Goal: Task Accomplishment & Management: Manage account settings

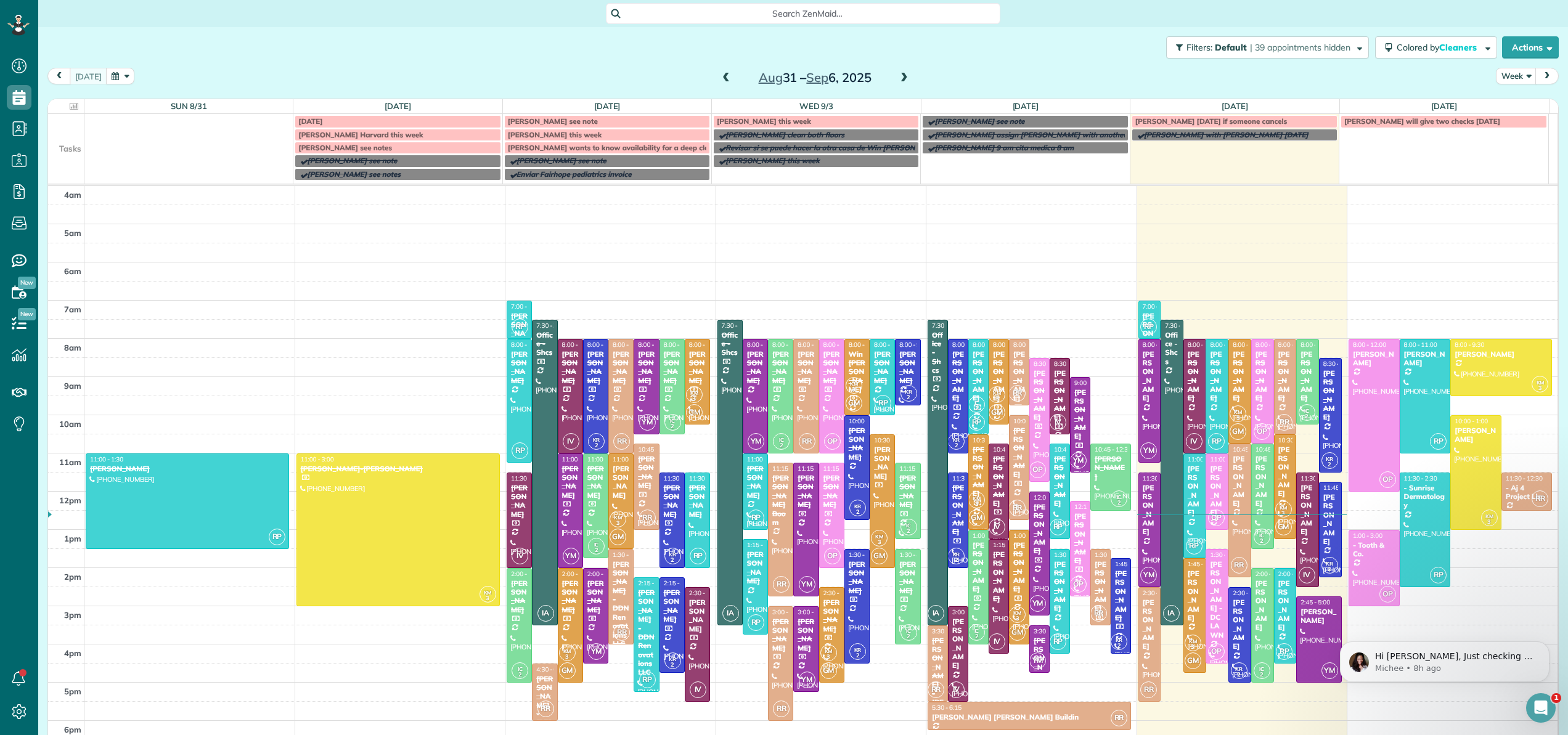
scroll to position [89, 0]
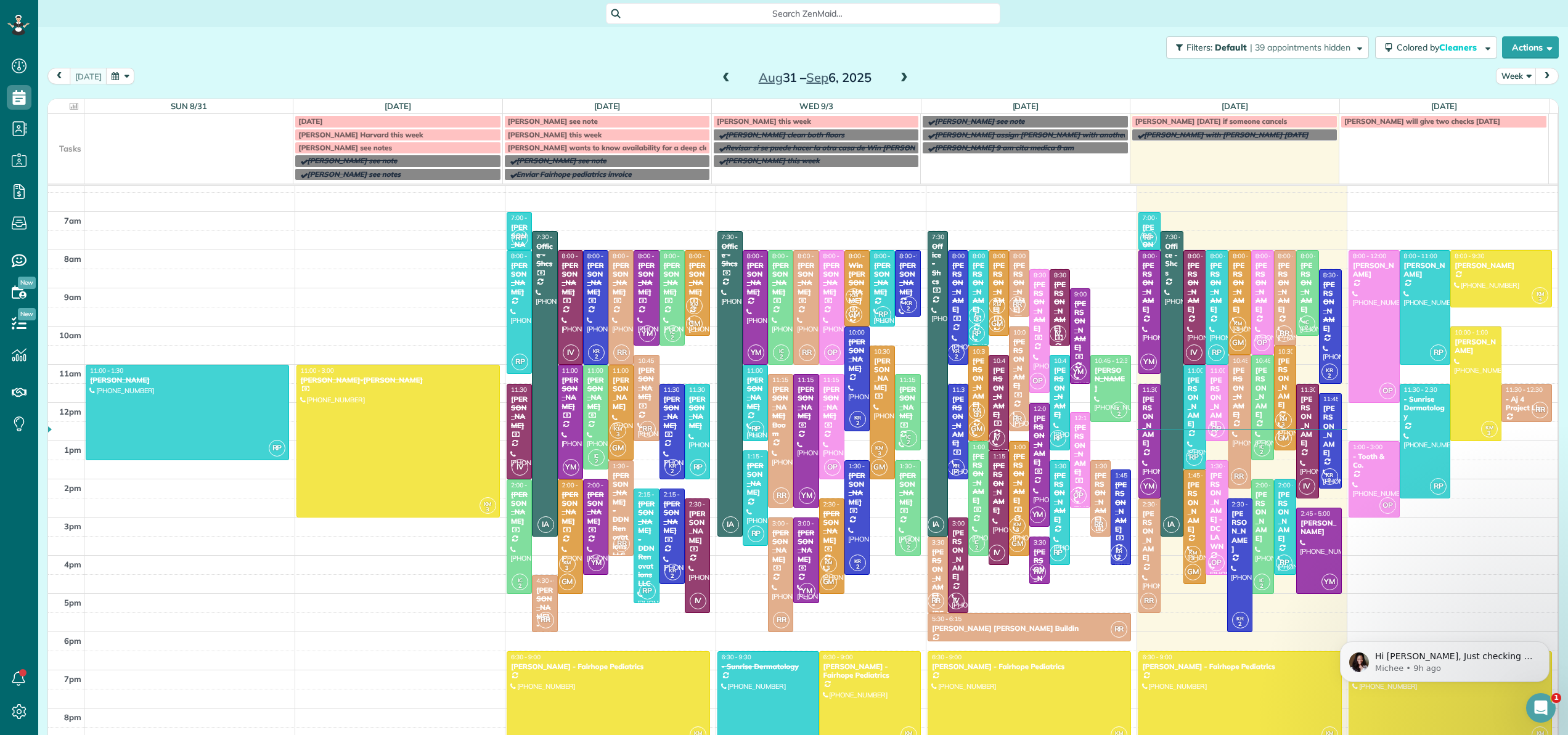
drag, startPoint x: 1223, startPoint y: 592, endPoint x: 1214, endPoint y: 626, distance: 35.2
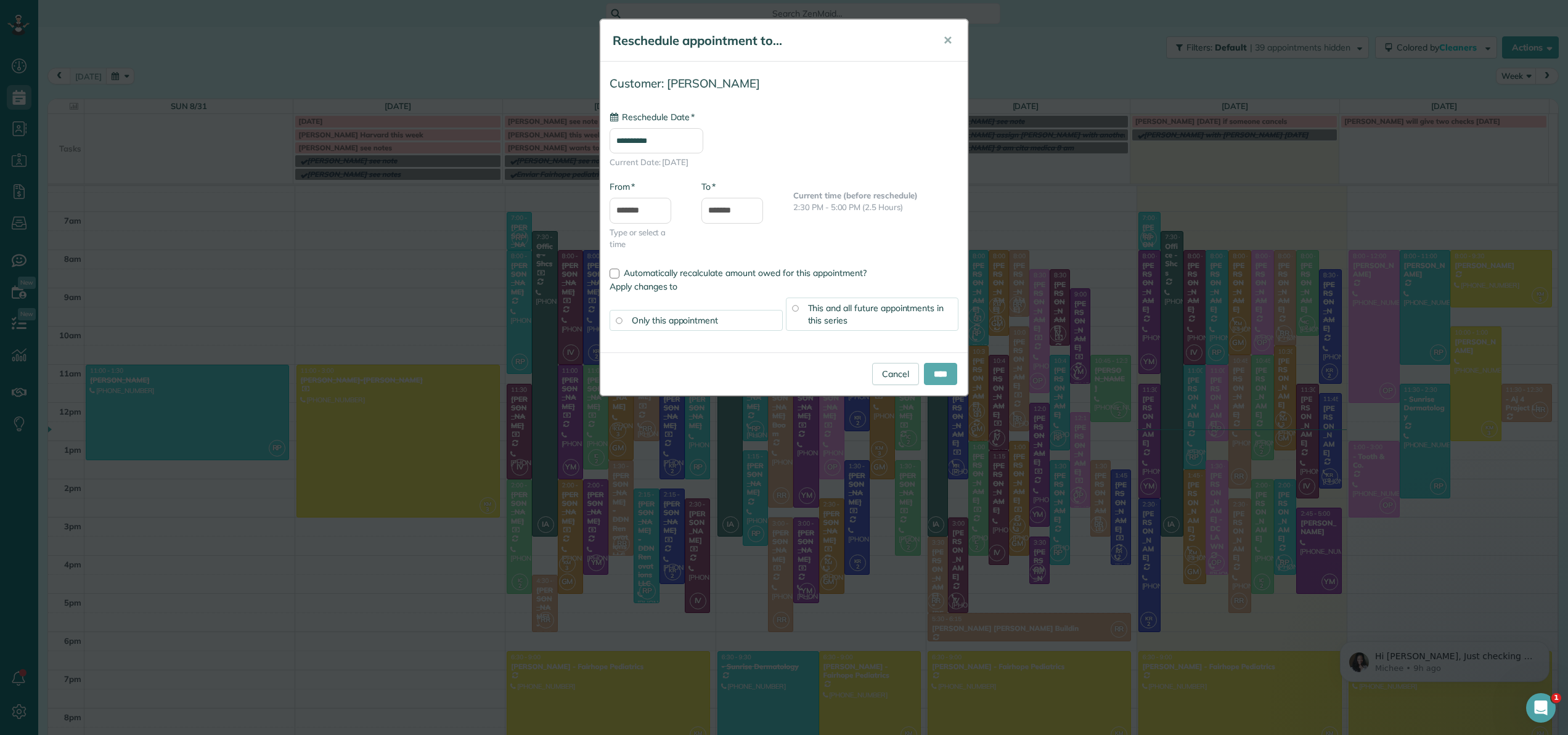
type input "**********"
click at [934, 370] on input "****" at bounding box center [941, 374] width 33 height 22
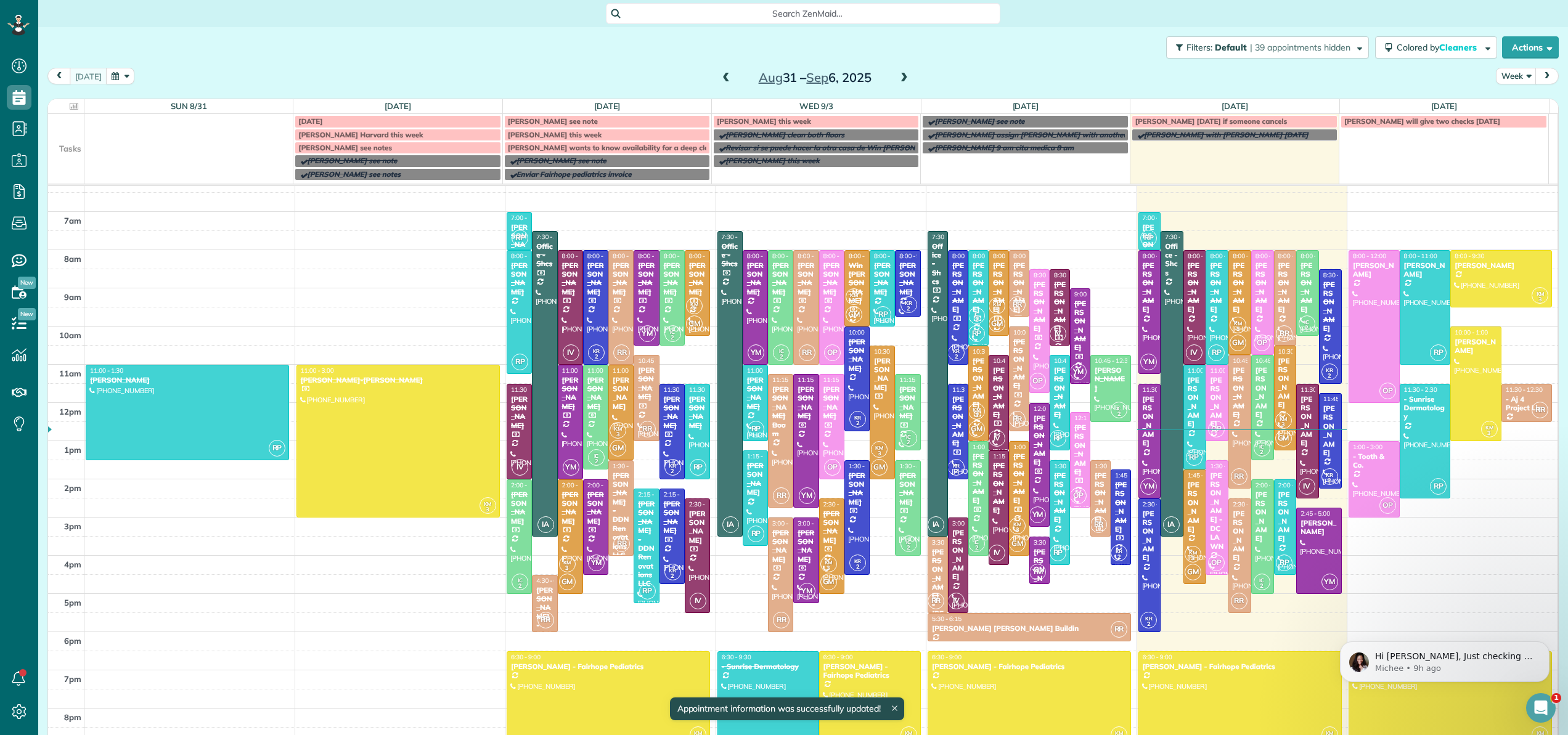
scroll to position [77, 0]
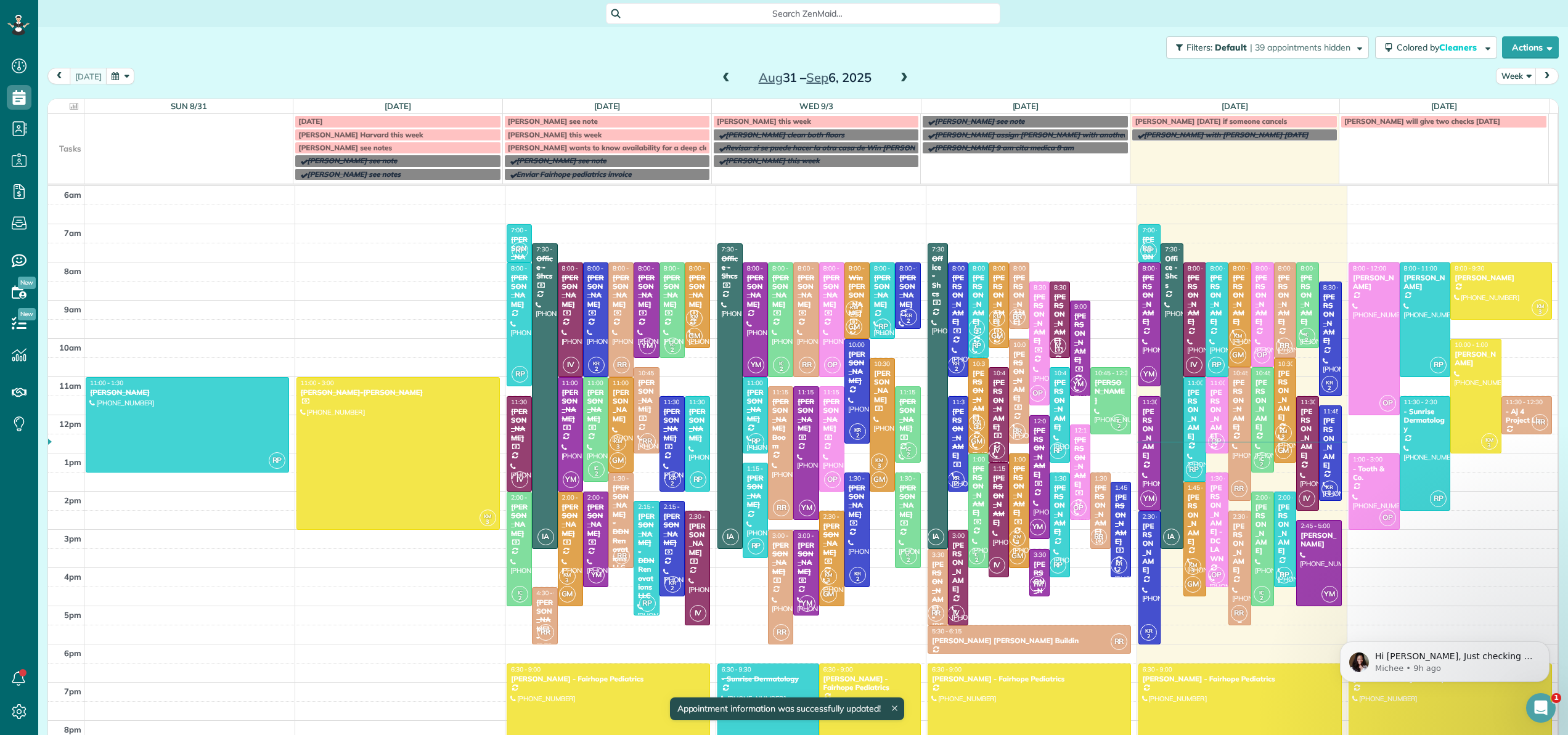
click at [1232, 561] on div "[PERSON_NAME]" at bounding box center [1240, 548] width 16 height 53
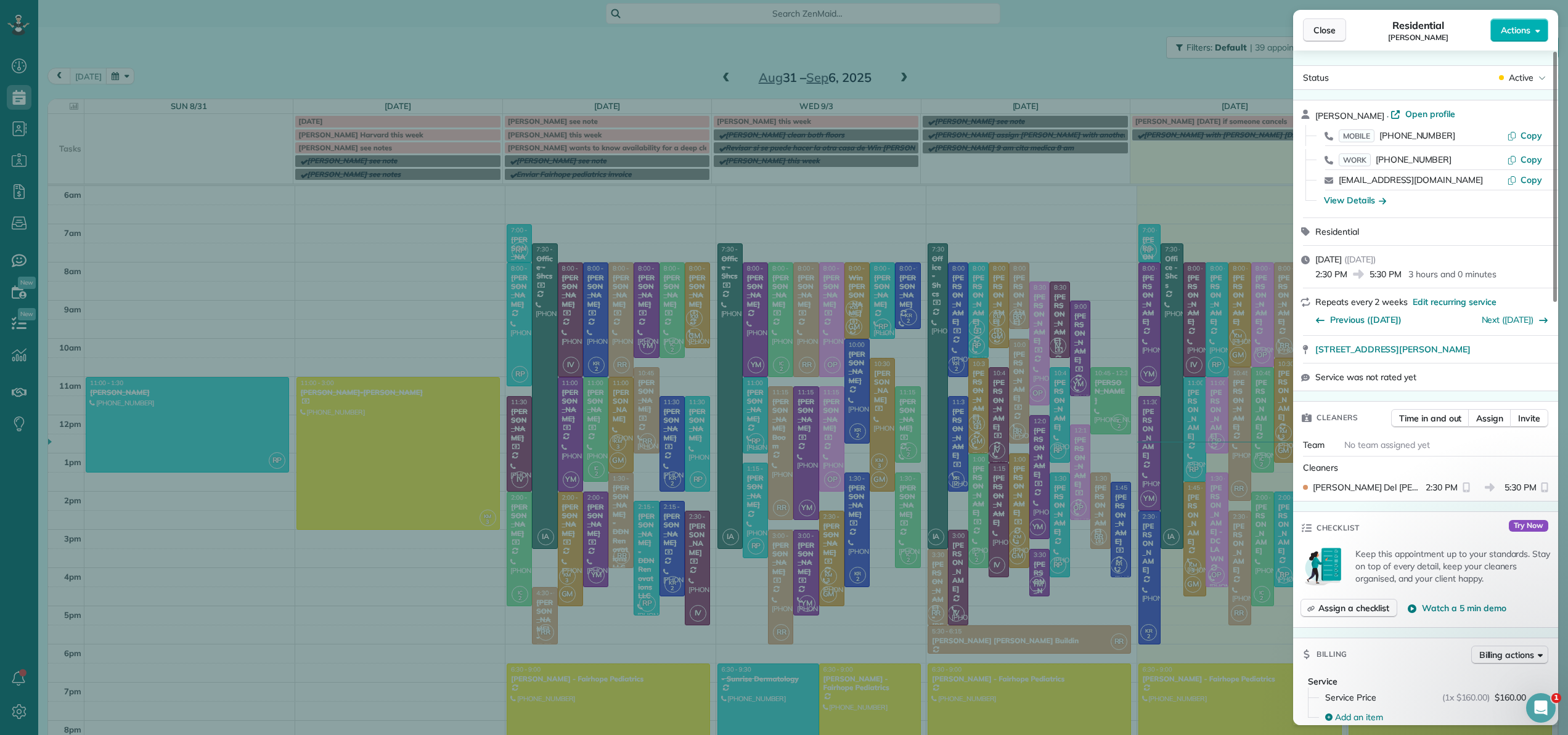
click at [1341, 37] on button "Close" at bounding box center [1325, 30] width 43 height 24
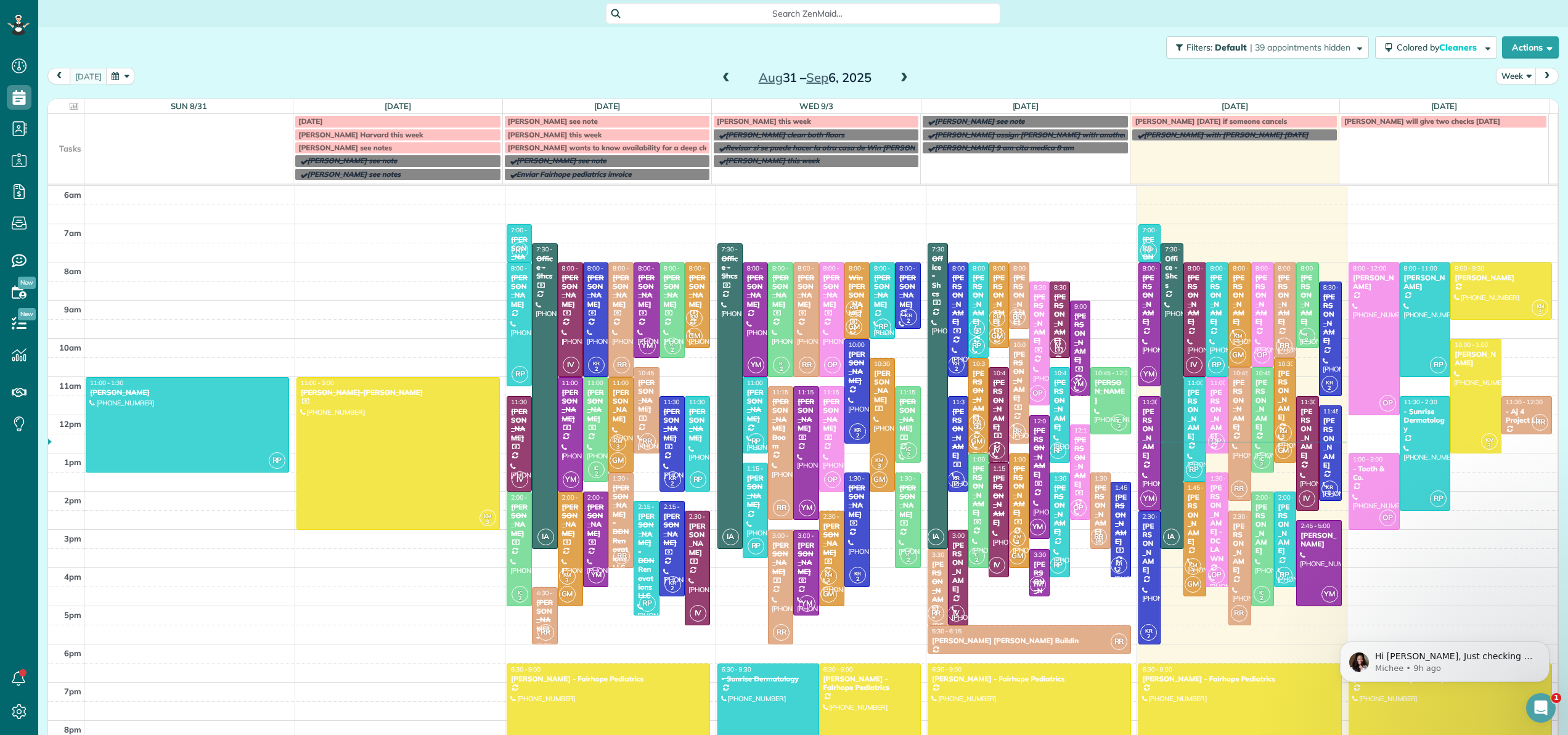
click at [1232, 417] on div "[PERSON_NAME]" at bounding box center [1240, 405] width 16 height 53
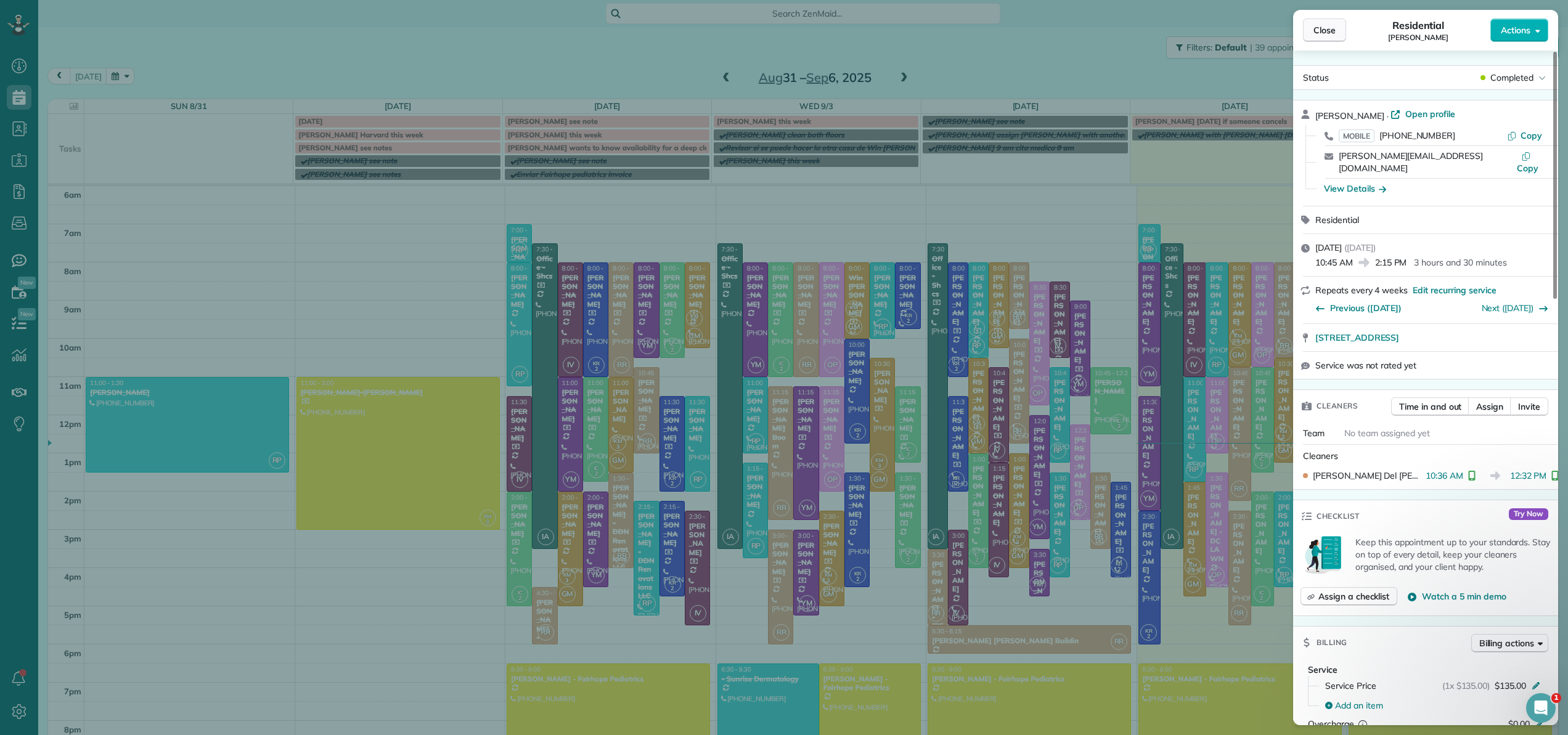
click at [1328, 25] on span "Close" at bounding box center [1325, 30] width 22 height 12
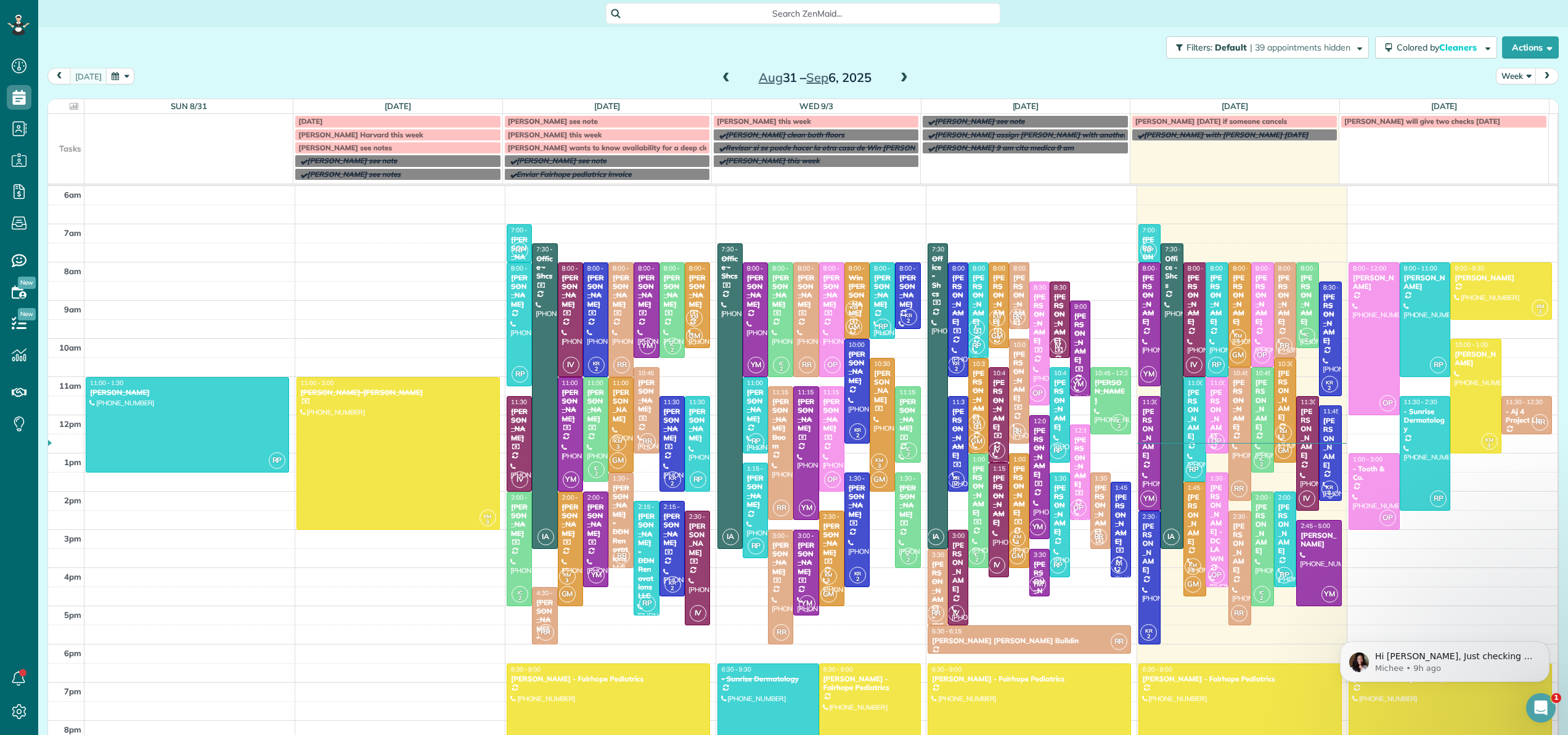
click at [1323, 434] on div "[PERSON_NAME]" at bounding box center [1330, 442] width 16 height 53
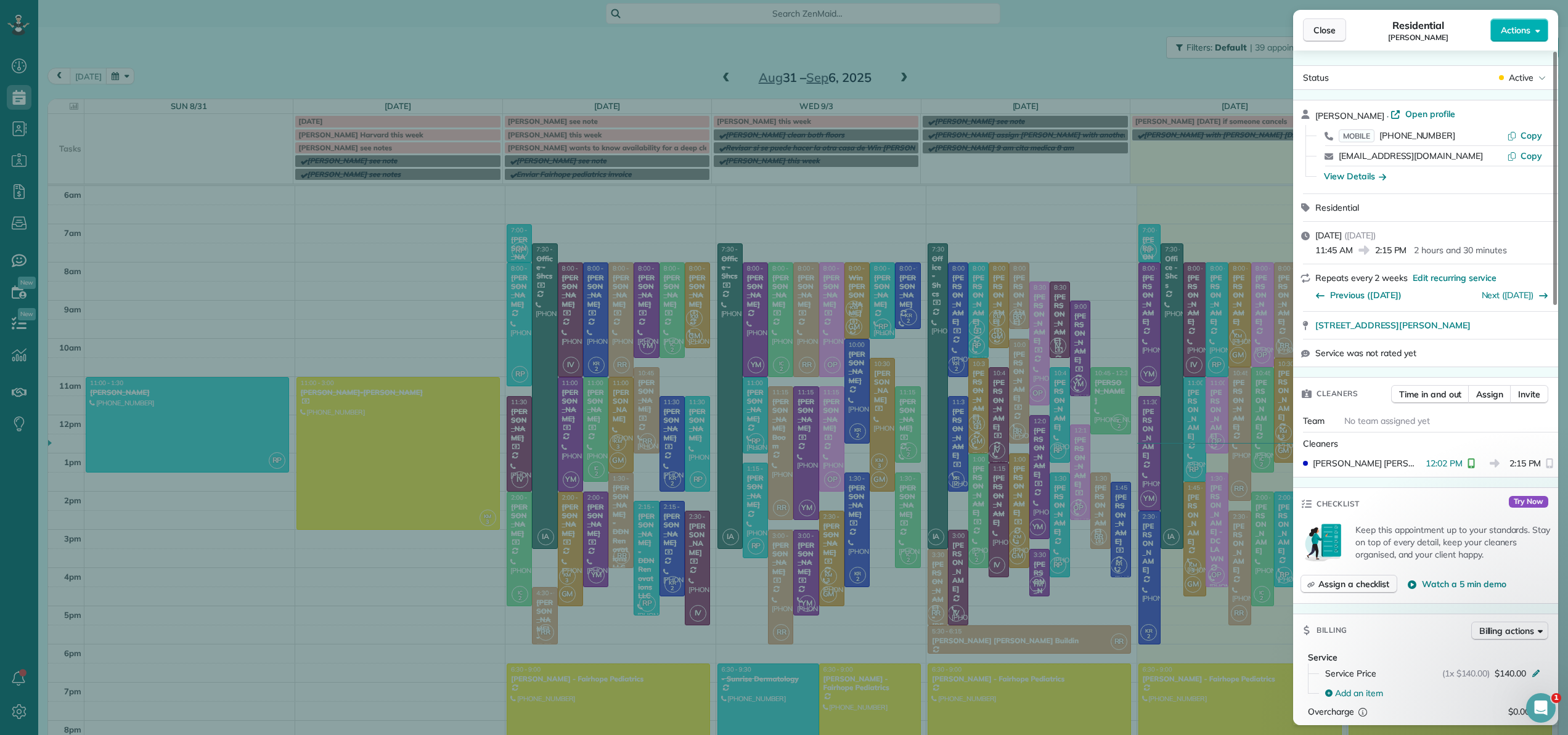
click at [1336, 28] on button "Close" at bounding box center [1325, 30] width 43 height 24
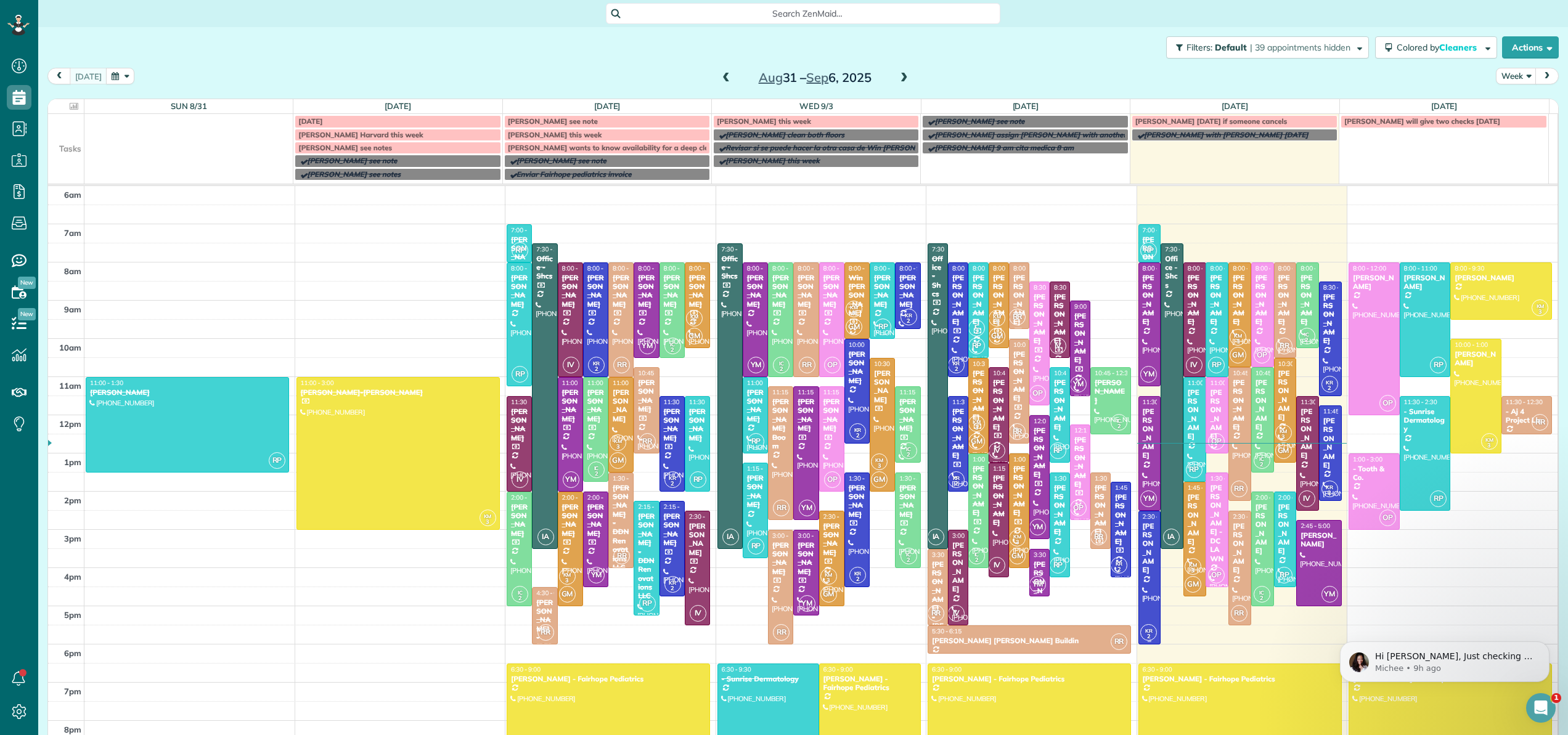
click at [1140, 569] on div at bounding box center [1150, 578] width 22 height 133
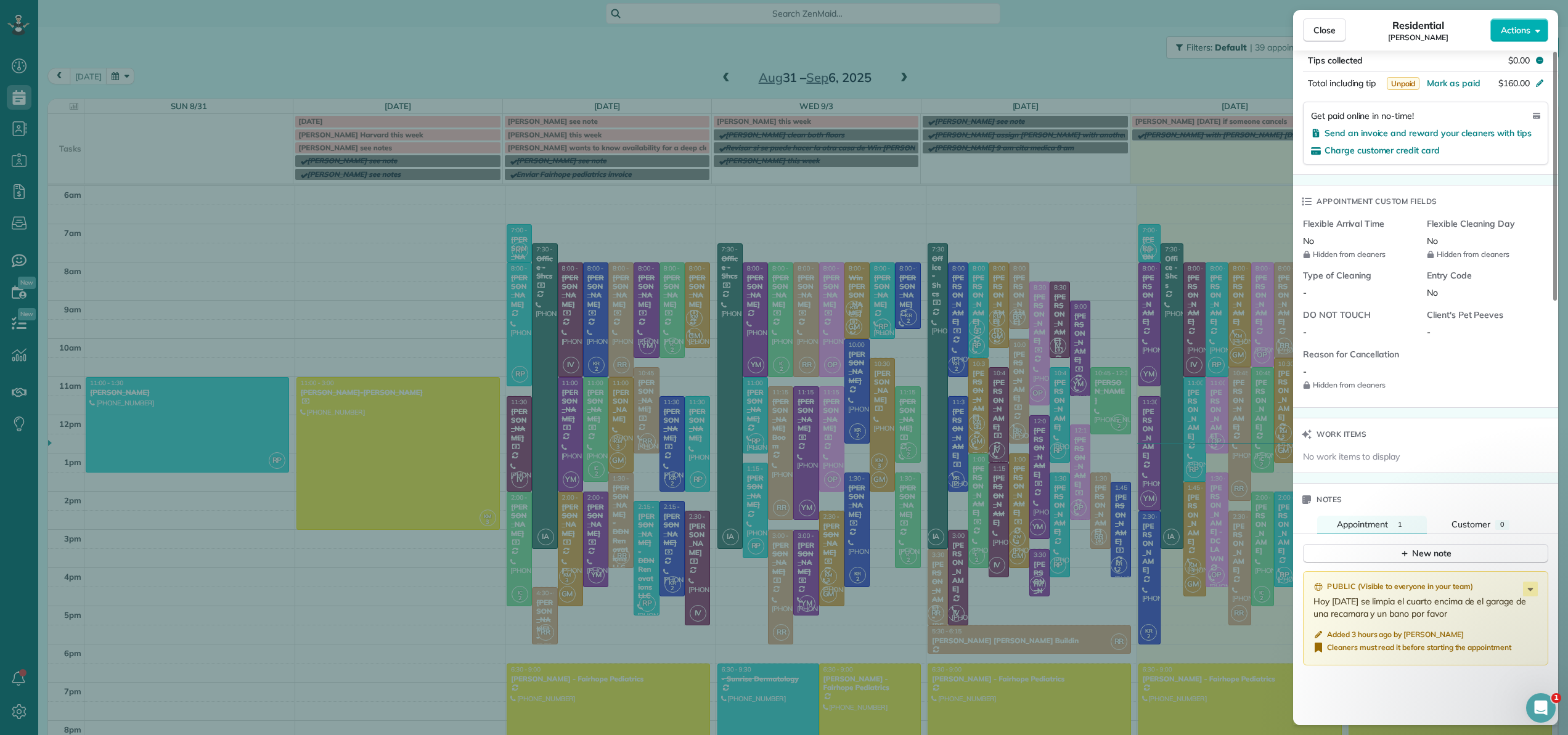
scroll to position [805, 0]
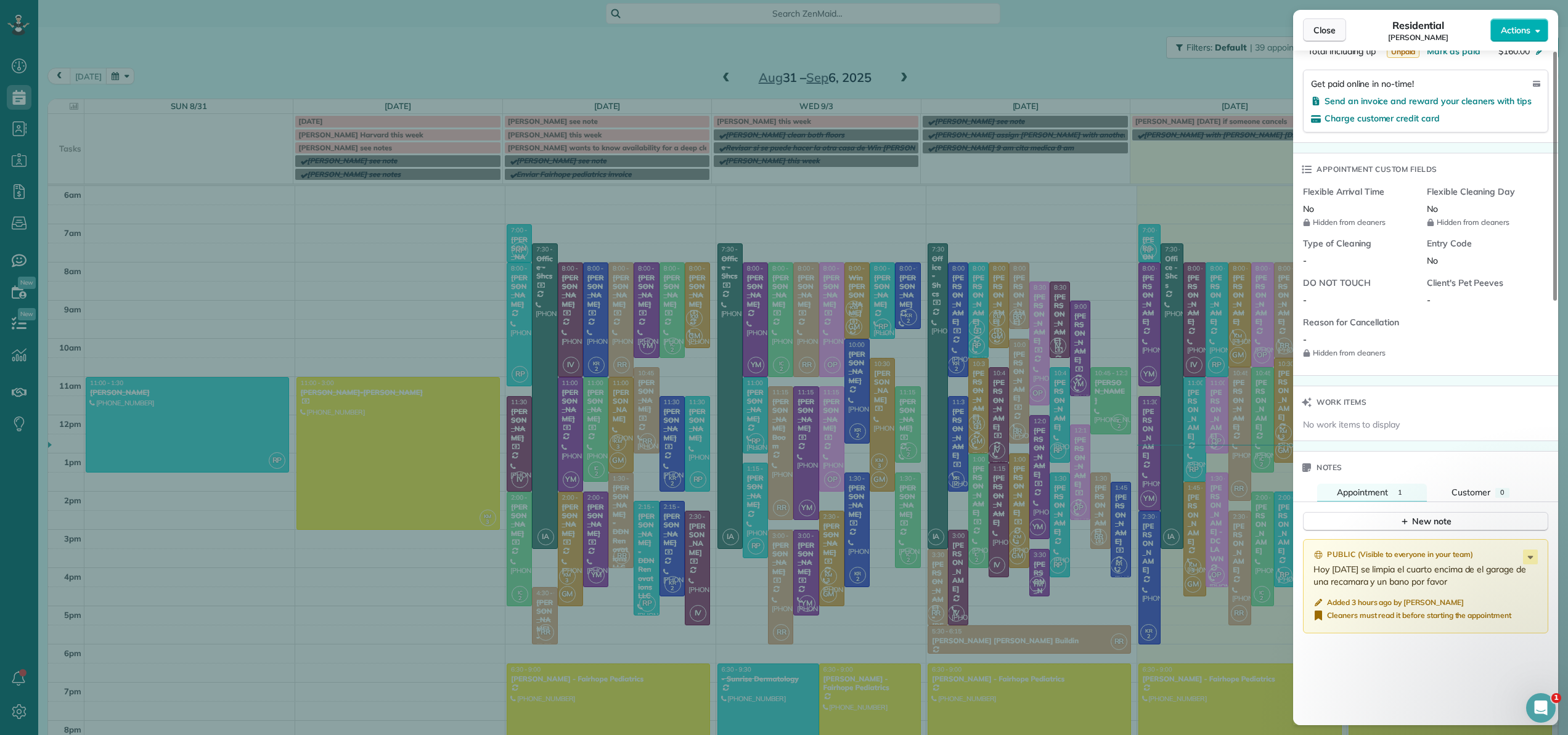
click at [1333, 35] on span "Close" at bounding box center [1325, 30] width 22 height 12
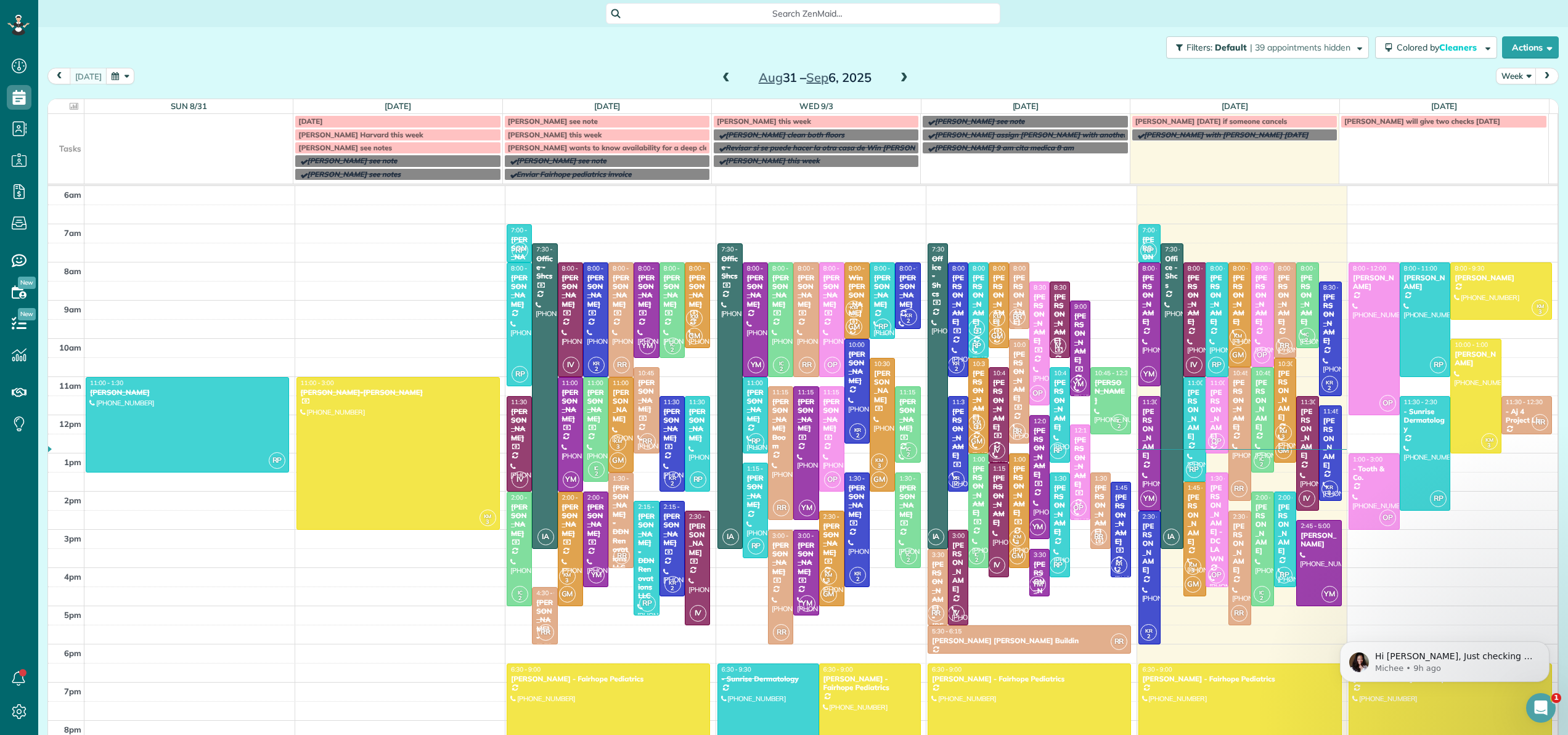
scroll to position [108, 0]
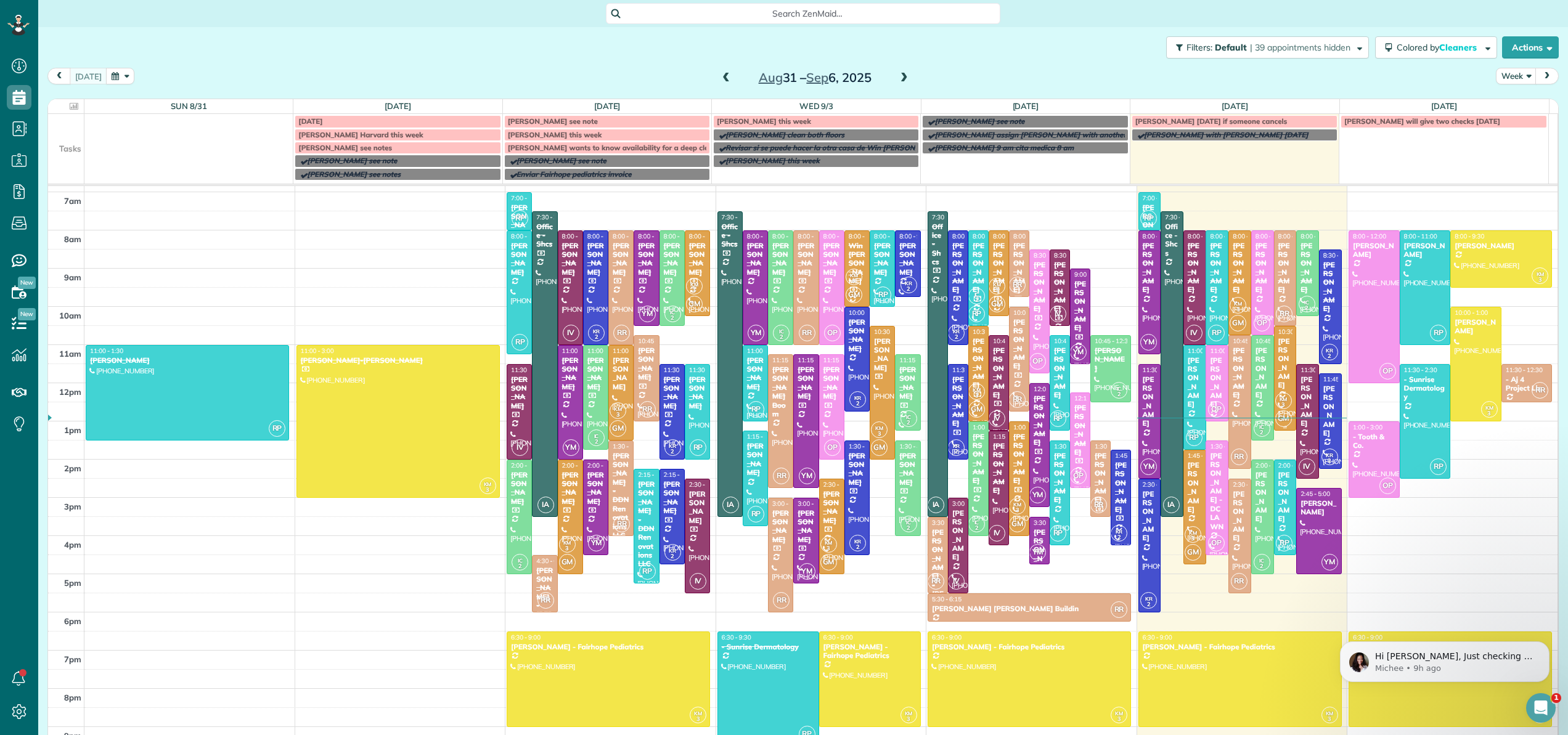
click at [1278, 379] on div "[PERSON_NAME]" at bounding box center [1285, 363] width 16 height 53
